Goal: Navigation & Orientation: Understand site structure

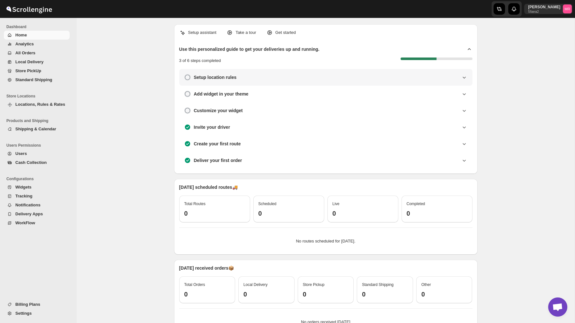
click at [212, 78] on h3 "Setup location rules" at bounding box center [215, 77] width 43 height 6
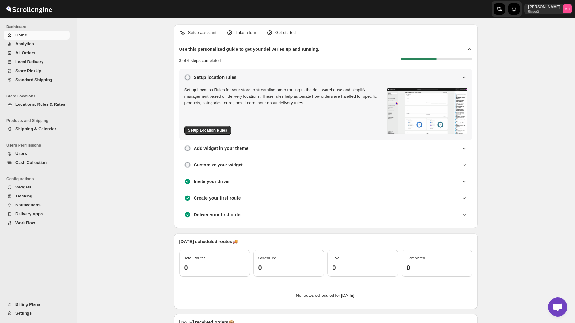
click at [212, 78] on h3 "Setup location rules" at bounding box center [215, 77] width 43 height 6
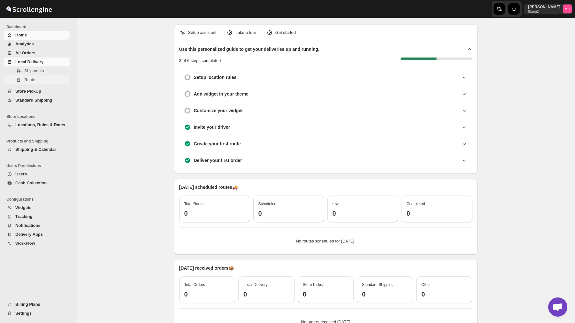
click at [37, 79] on span "Routes" at bounding box center [30, 79] width 13 height 5
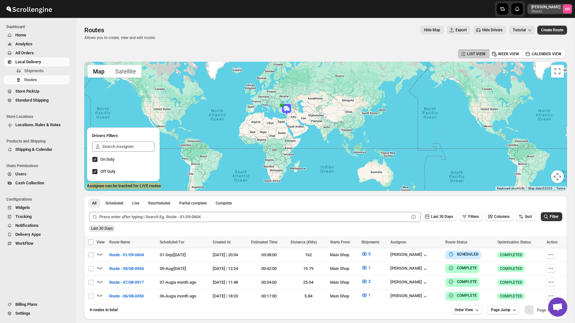
click at [555, 7] on p "[PERSON_NAME]" at bounding box center [545, 6] width 29 height 5
click at [551, 8] on p "[PERSON_NAME]" at bounding box center [545, 6] width 29 height 5
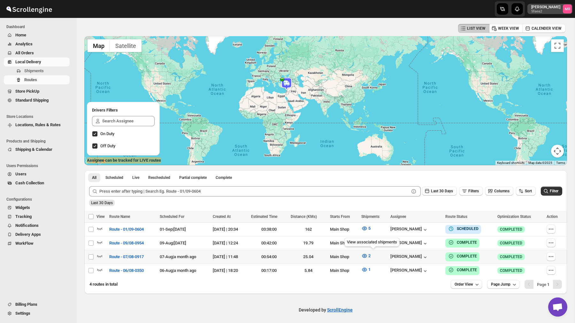
scroll to position [27, 0]
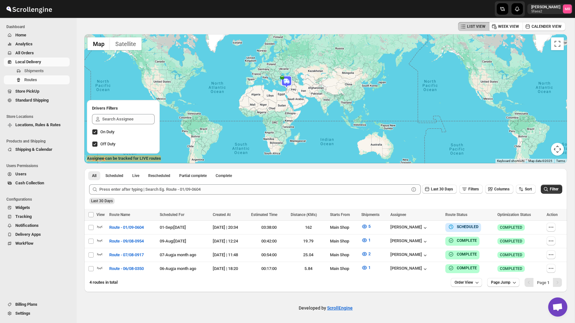
click at [35, 304] on span "Billing Plans" at bounding box center [26, 304] width 22 height 5
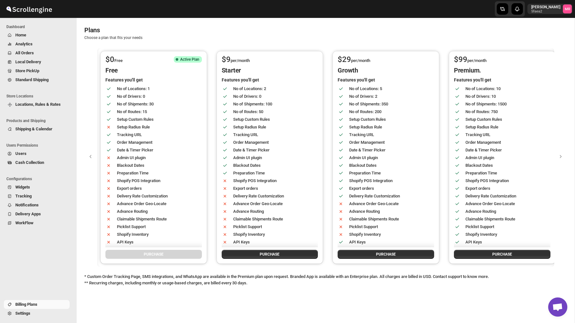
click at [32, 158] on button "Cash Collection" at bounding box center [37, 162] width 66 height 9
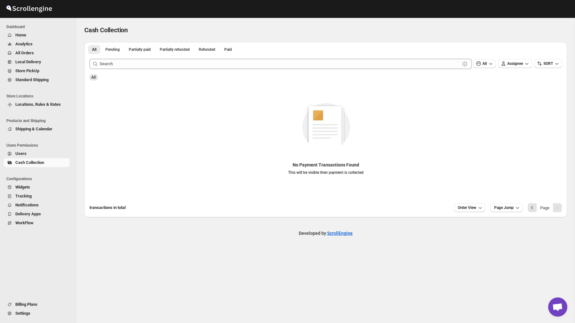
click at [38, 153] on span "Users" at bounding box center [41, 153] width 53 height 6
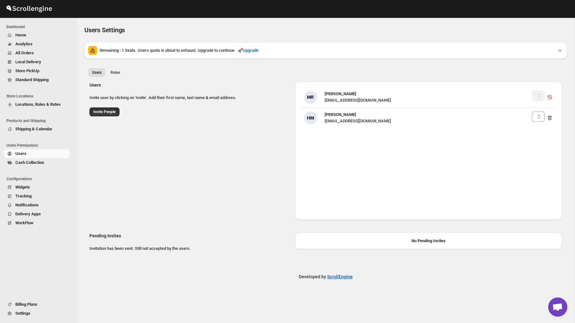
select select "637b767fbaab0276b10c91d5"
select select "637b767fbaab0276b10c91d8"
click at [22, 311] on span "Settings" at bounding box center [22, 313] width 15 height 5
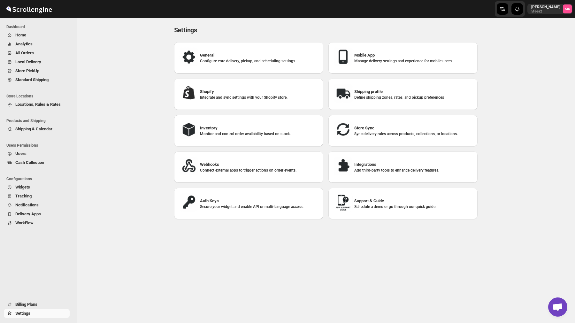
click at [25, 304] on span "Billing Plans" at bounding box center [26, 304] width 22 height 5
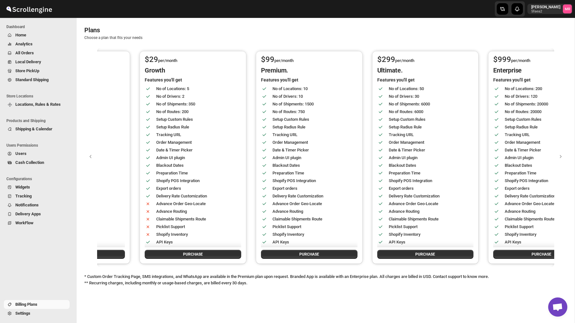
scroll to position [0, 295]
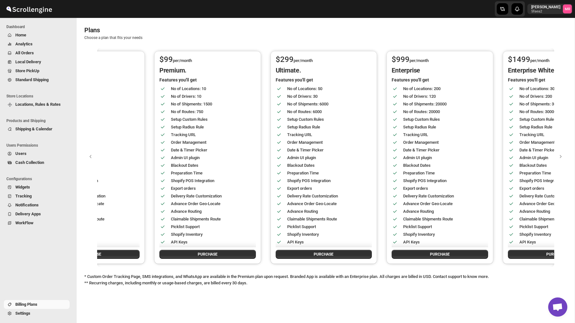
click at [30, 37] on span "Home" at bounding box center [41, 35] width 53 height 6
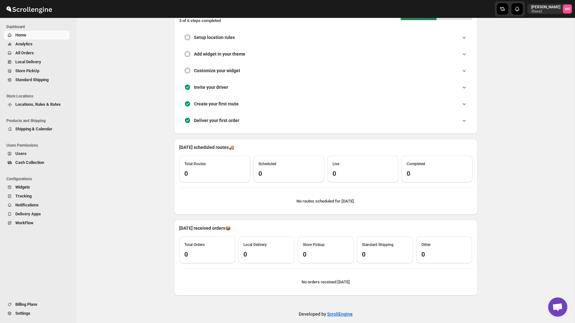
scroll to position [47, 0]
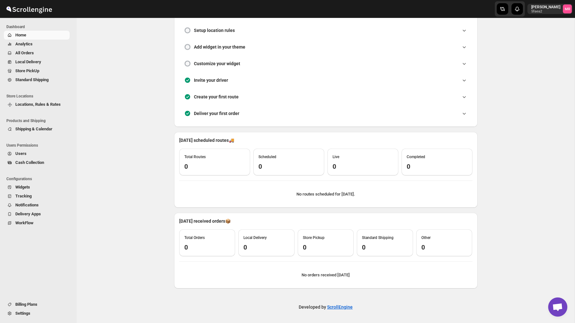
click at [35, 52] on span "All Orders" at bounding box center [41, 53] width 53 height 6
